Goal: Obtain resource: Download file/media

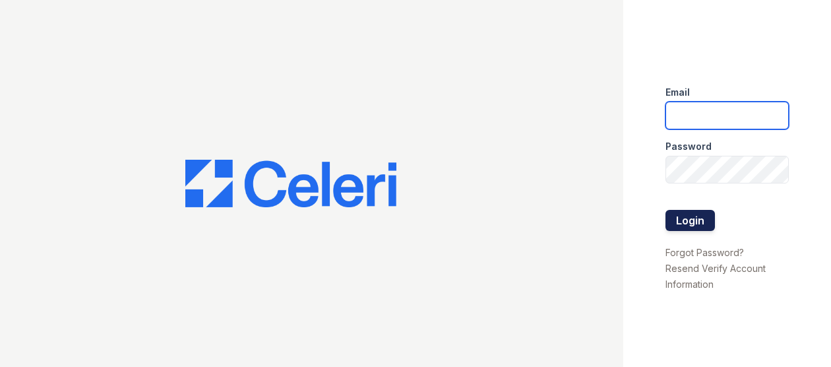
type input "Arrivesilverspring@trinity-pm.com"
click at [689, 220] on button "Login" at bounding box center [689, 220] width 49 height 21
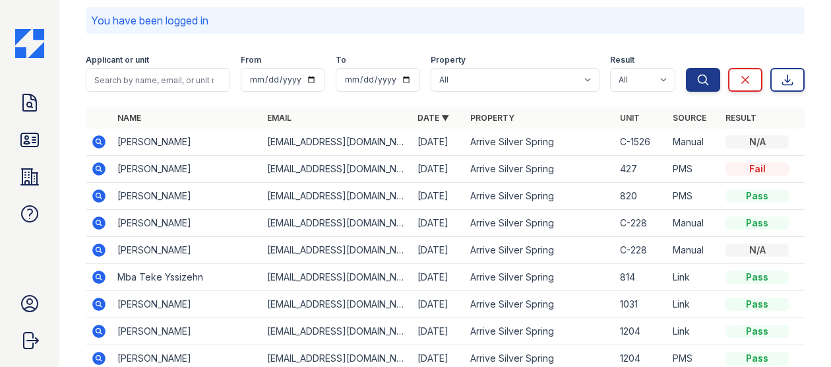
scroll to position [54, 0]
click at [121, 78] on input "search" at bounding box center [158, 79] width 144 height 24
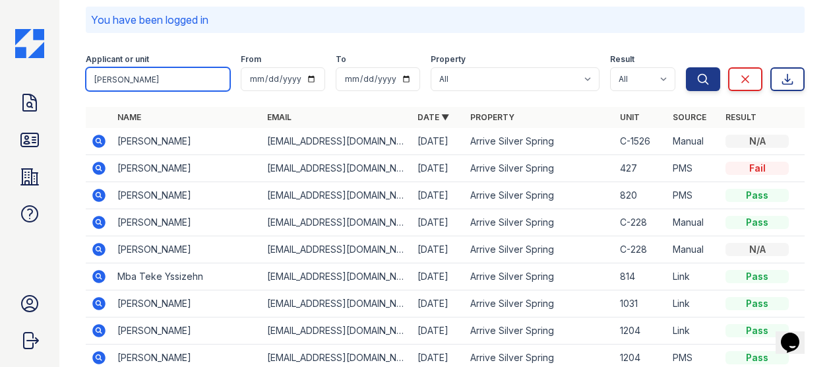
scroll to position [0, 0]
type input "[PERSON_NAME]"
click at [686, 67] on button "Search" at bounding box center [703, 79] width 34 height 24
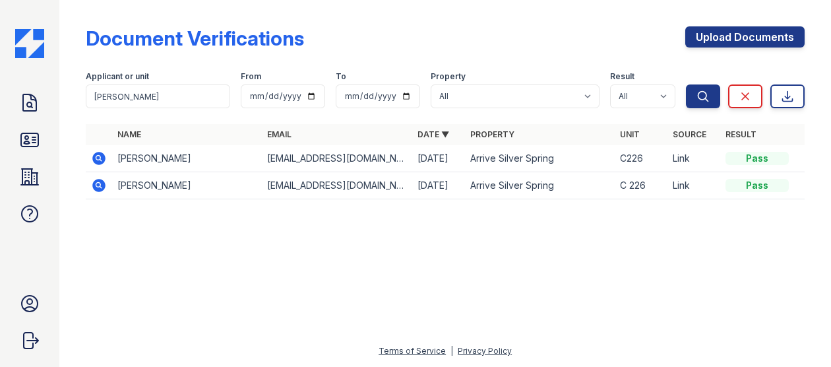
click at [109, 183] on td at bounding box center [99, 185] width 26 height 27
click at [99, 182] on icon at bounding box center [99, 185] width 16 height 16
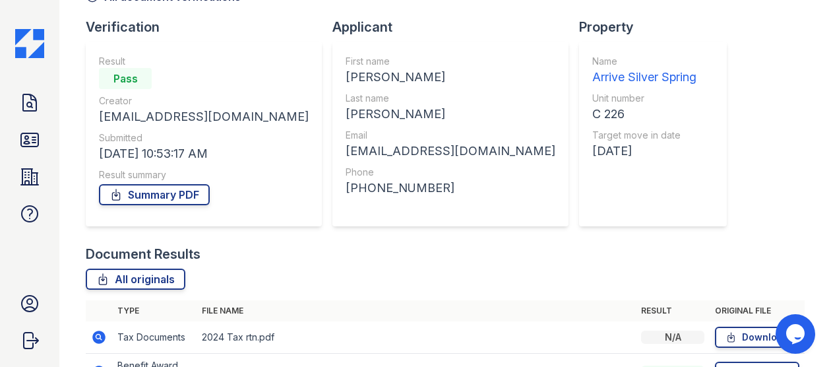
scroll to position [83, 0]
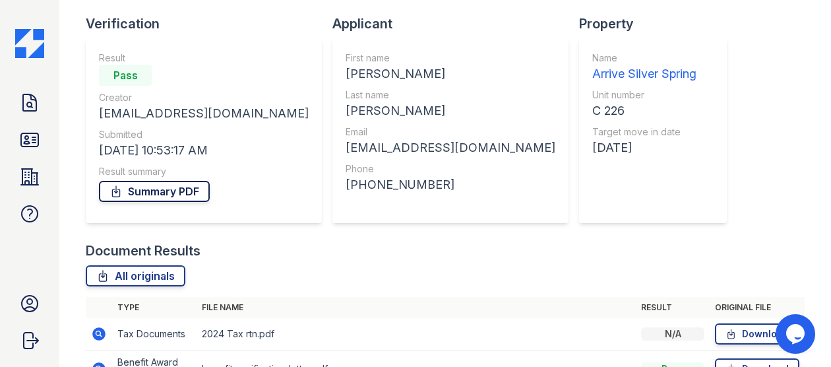
click at [148, 193] on link "Summary PDF" at bounding box center [154, 191] width 111 height 21
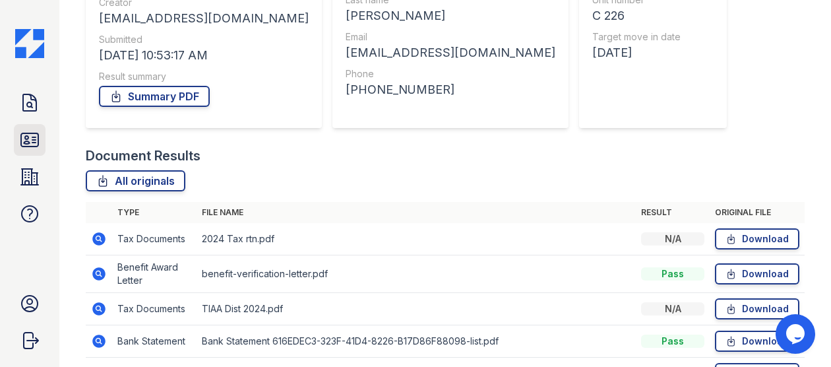
click at [36, 135] on icon at bounding box center [29, 139] width 21 height 21
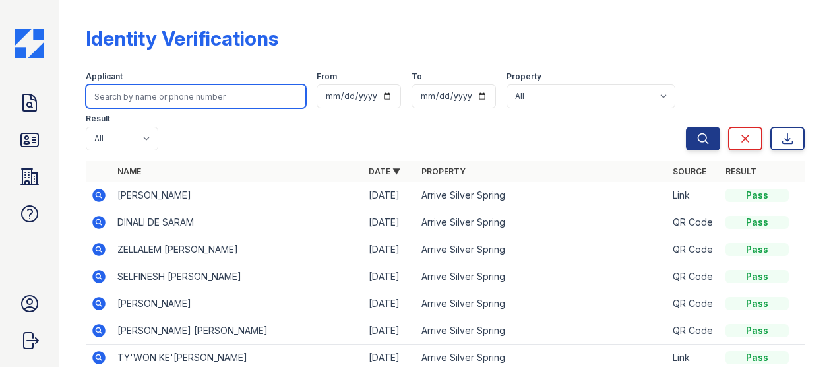
click at [143, 94] on input "search" at bounding box center [196, 96] width 220 height 24
type input "[PERSON_NAME]"
click at [686, 127] on button "Search" at bounding box center [703, 139] width 34 height 24
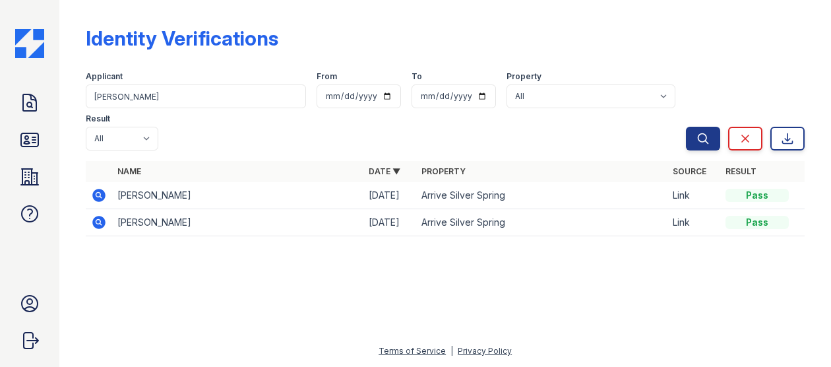
click at [95, 216] on icon at bounding box center [98, 222] width 13 height 13
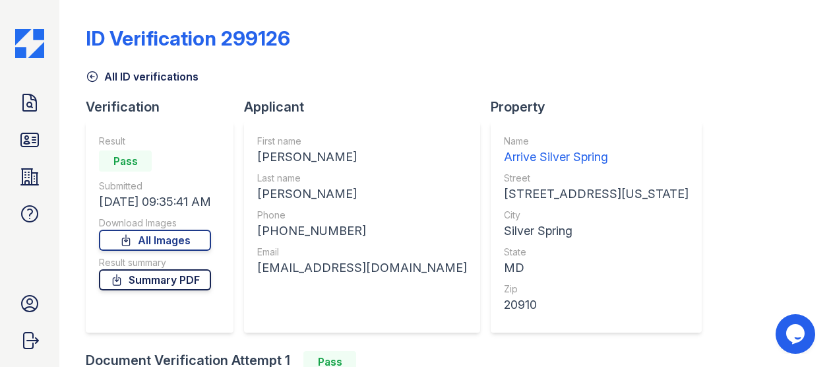
click at [140, 282] on link "Summary PDF" at bounding box center [155, 279] width 112 height 21
click at [161, 241] on link "All Images" at bounding box center [155, 240] width 112 height 21
